Goal: Transaction & Acquisition: Register for event/course

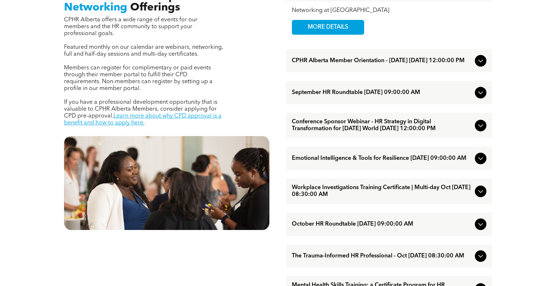
scroll to position [303, 0]
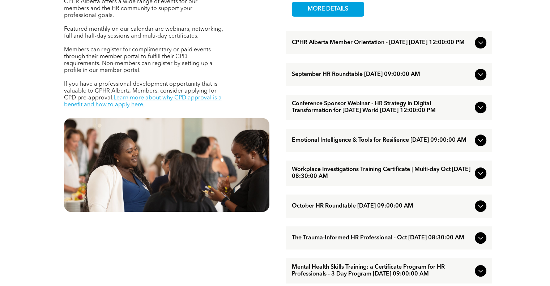
click at [479, 177] on icon at bounding box center [480, 173] width 9 height 9
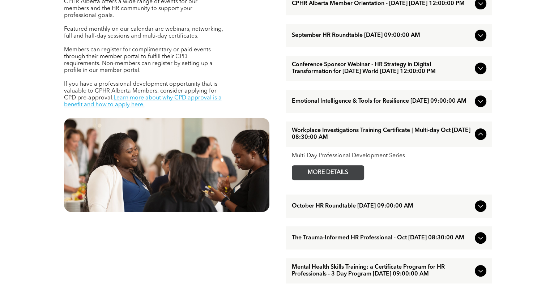
click at [346, 180] on span "MORE DETAILS" at bounding box center [327, 173] width 57 height 14
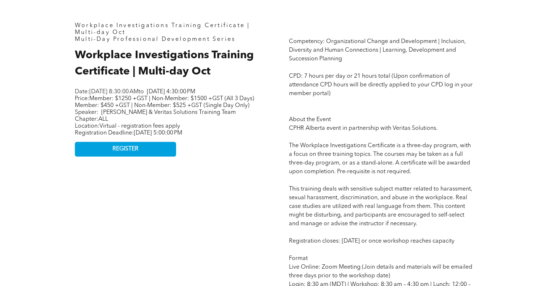
scroll to position [322, 0]
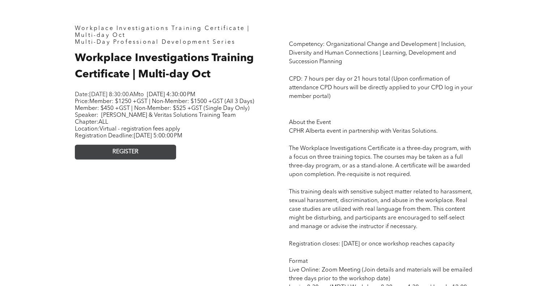
click at [133, 155] on span "REGISTER" at bounding box center [125, 152] width 26 height 7
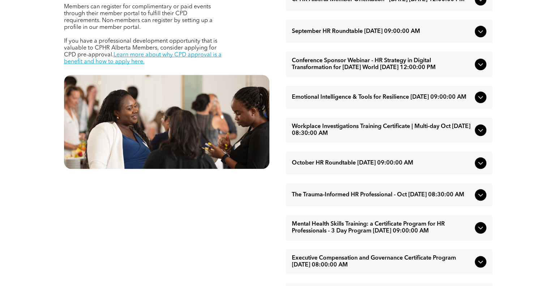
scroll to position [347, 0]
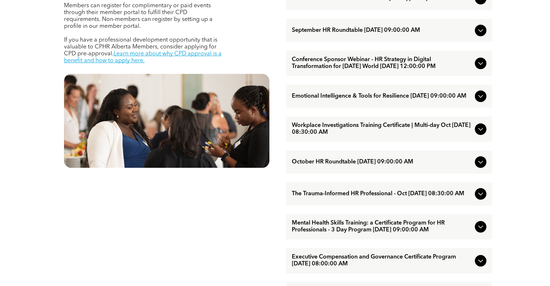
click at [486, 140] on div "Workplace Investigations Training Certificate | Multi-day Oct [DATE] 08:30:00 AM" at bounding box center [389, 128] width 206 height 25
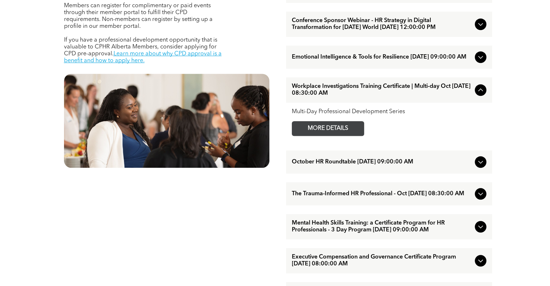
click at [350, 136] on span "MORE DETAILS" at bounding box center [327, 128] width 57 height 14
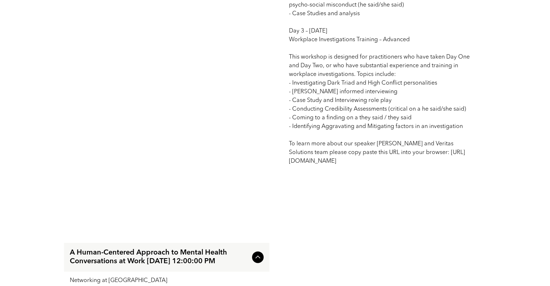
scroll to position [950, 0]
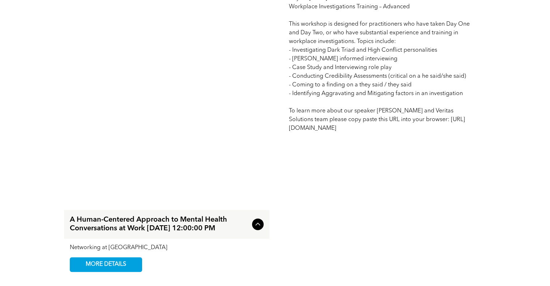
drag, startPoint x: 379, startPoint y: 138, endPoint x: 279, endPoint y: 134, distance: 99.8
copy span "[URL][DOMAIN_NAME]"
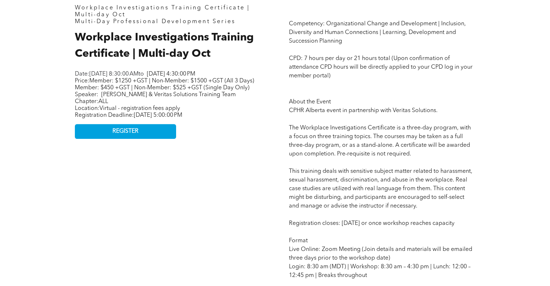
scroll to position [341, 0]
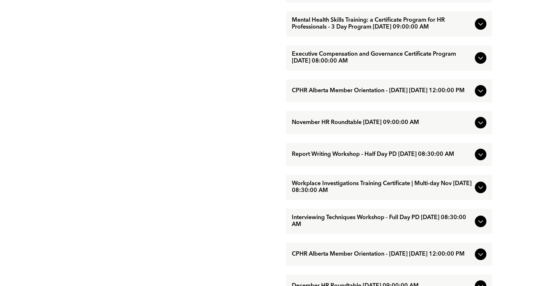
scroll to position [551, 0]
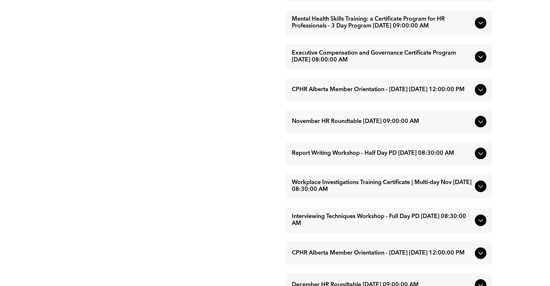
click at [342, 64] on span "Executive Compensation and Governance Certificate Program [DATE] 08:00:00 AM" at bounding box center [382, 57] width 180 height 14
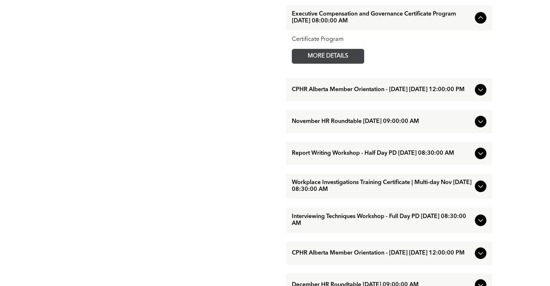
click at [341, 63] on span "MORE DETAILS" at bounding box center [327, 56] width 57 height 14
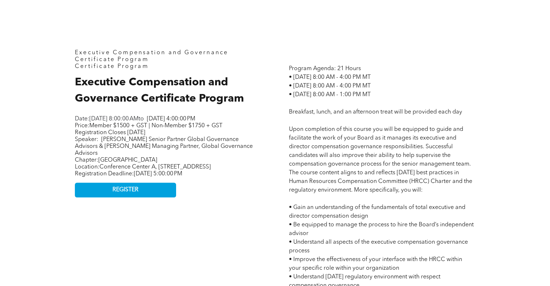
scroll to position [286, 0]
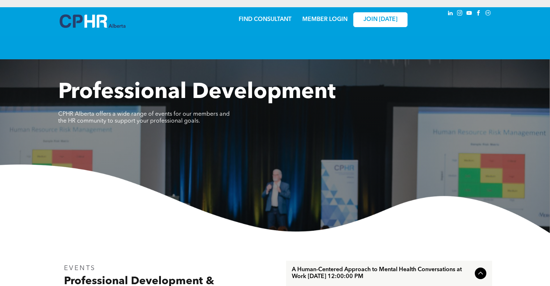
scroll to position [551, 0]
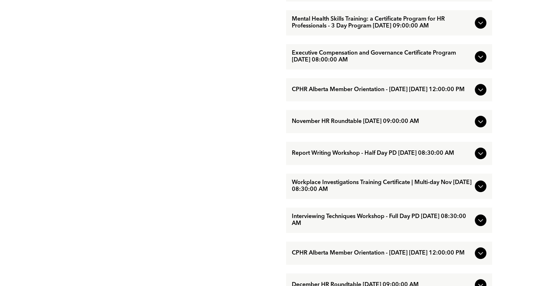
click at [481, 190] on icon at bounding box center [480, 186] width 9 height 9
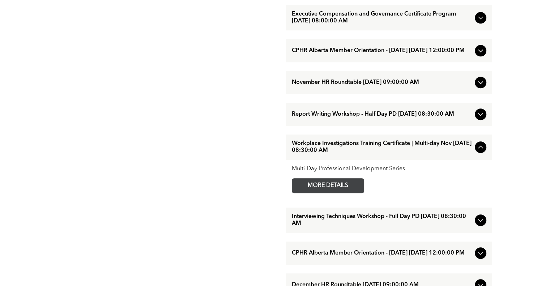
click at [334, 193] on span "MORE DETAILS" at bounding box center [327, 186] width 57 height 14
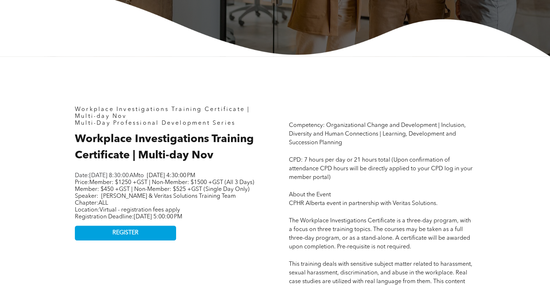
scroll to position [253, 0]
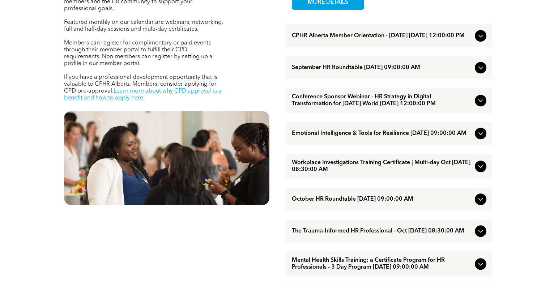
scroll to position [311, 0]
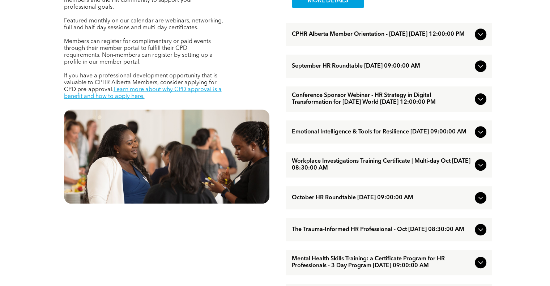
click at [404, 102] on span "Conference Sponsor Webinar - HR Strategy in Digital Transformation for [DATE] W…" at bounding box center [382, 99] width 180 height 14
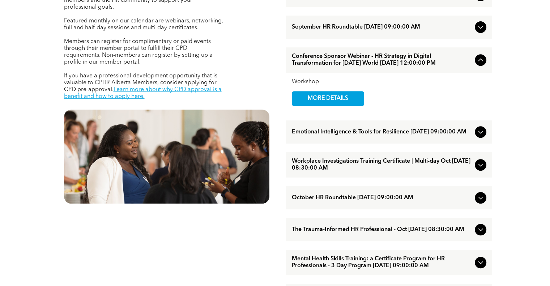
click at [477, 136] on icon at bounding box center [480, 132] width 9 height 9
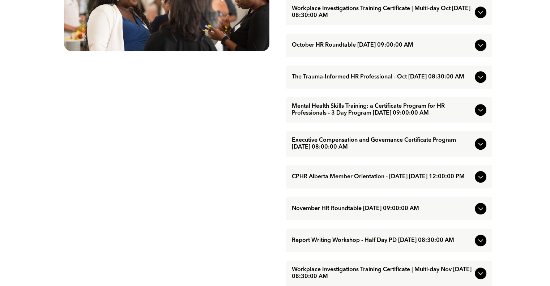
scroll to position [469, 0]
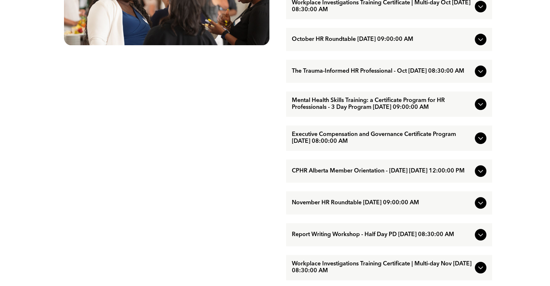
click at [480, 76] on icon at bounding box center [480, 71] width 9 height 9
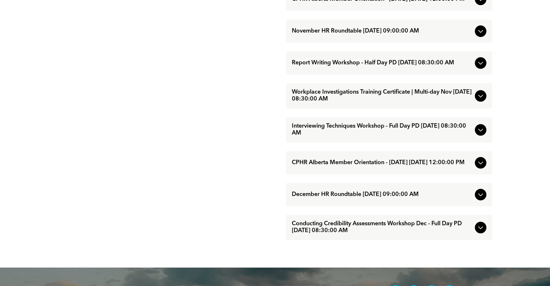
scroll to position [643, 0]
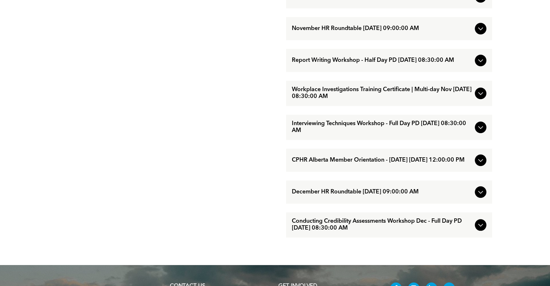
click at [477, 65] on icon at bounding box center [480, 60] width 9 height 9
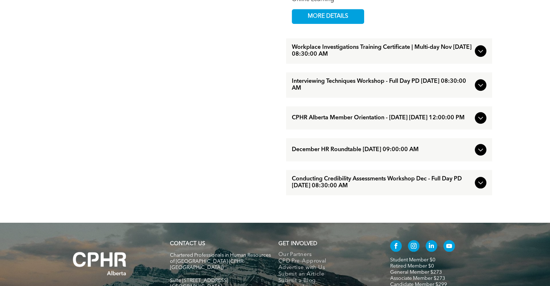
scroll to position [688, 0]
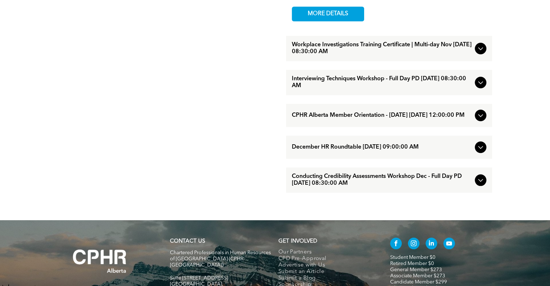
click at [477, 184] on icon at bounding box center [480, 180] width 9 height 9
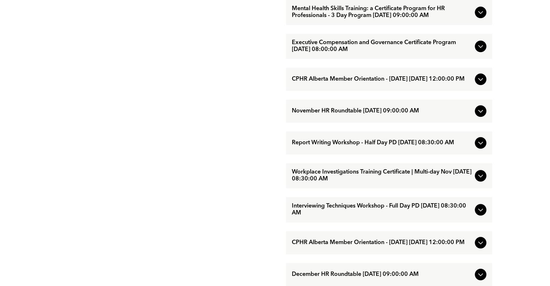
scroll to position [555, 0]
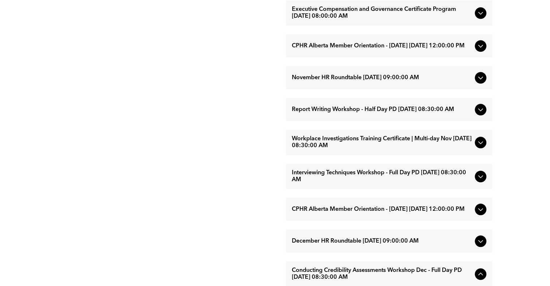
click at [383, 149] on span "Workplace Investigations Training Certificate | Multi-day Nov [DATE] 08:30:00 AM" at bounding box center [382, 143] width 180 height 14
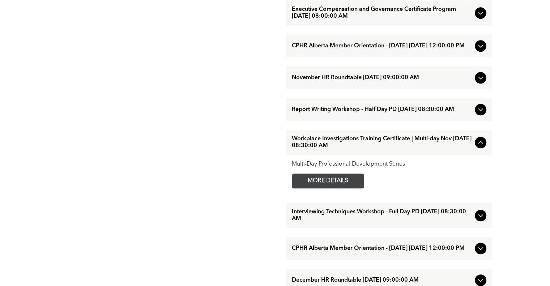
click at [343, 188] on span "MORE DETAILS" at bounding box center [327, 181] width 57 height 14
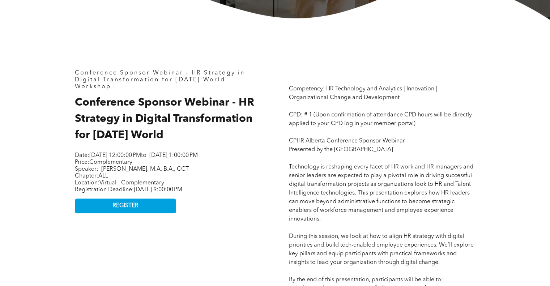
scroll to position [295, 0]
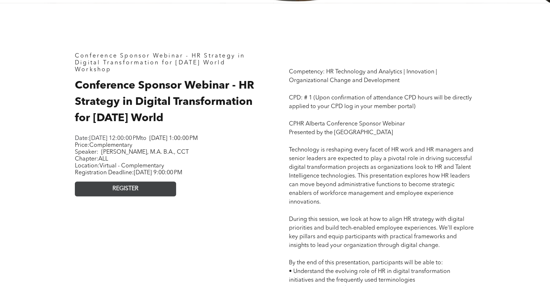
click at [156, 196] on link "REGISTER" at bounding box center [125, 188] width 101 height 15
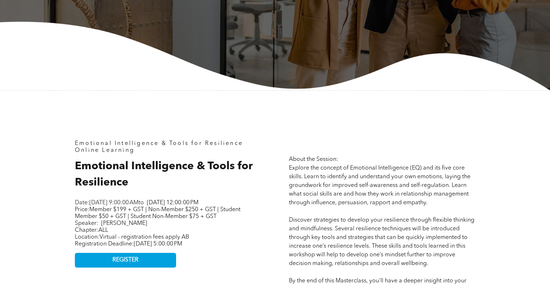
scroll to position [236, 0]
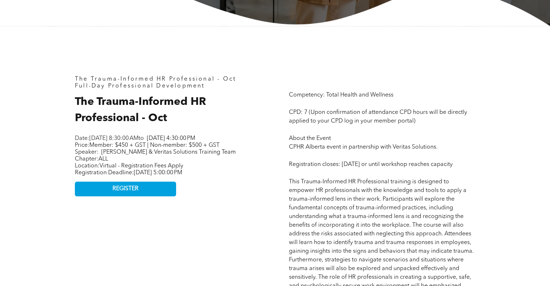
scroll to position [269, 0]
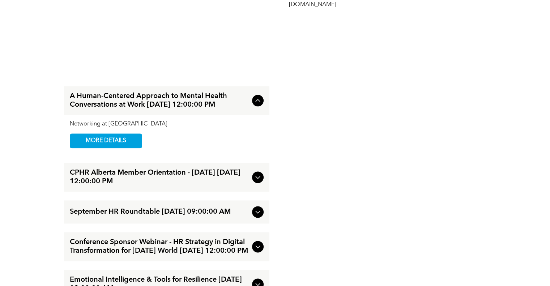
scroll to position [868, 0]
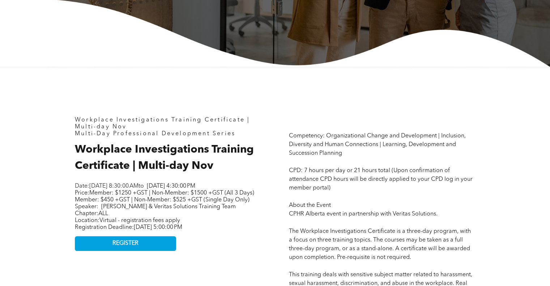
scroll to position [234, 0]
